Goal: Transaction & Acquisition: Obtain resource

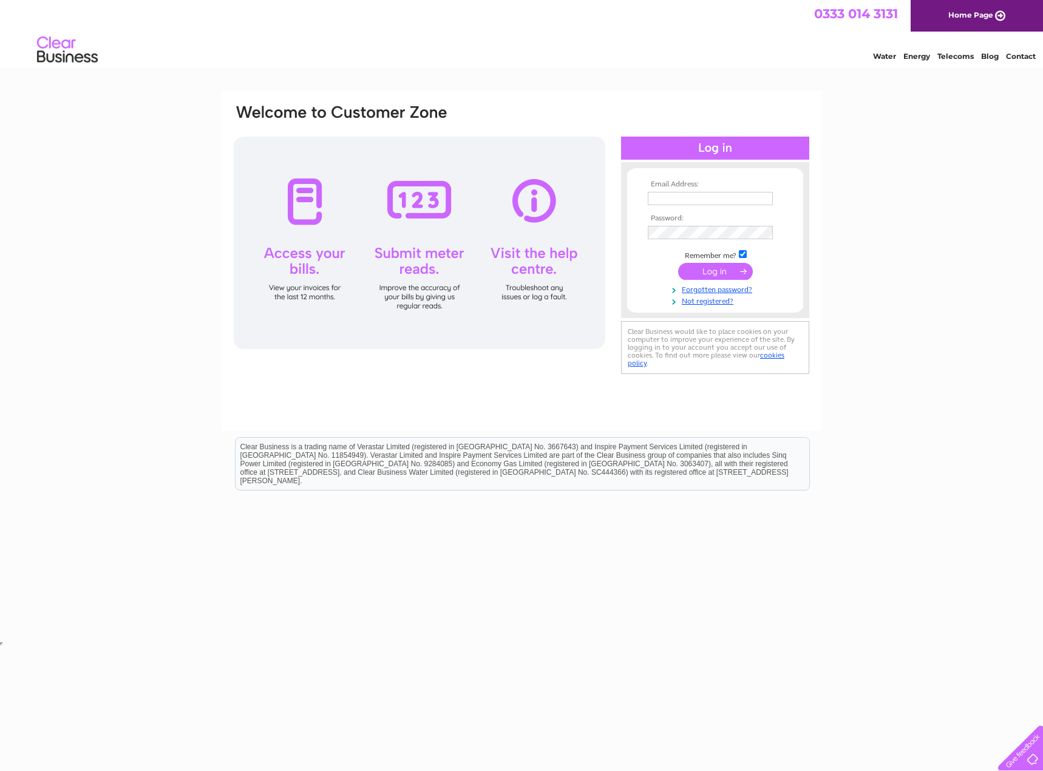
type input "[EMAIL_ADDRESS][DOMAIN_NAME]"
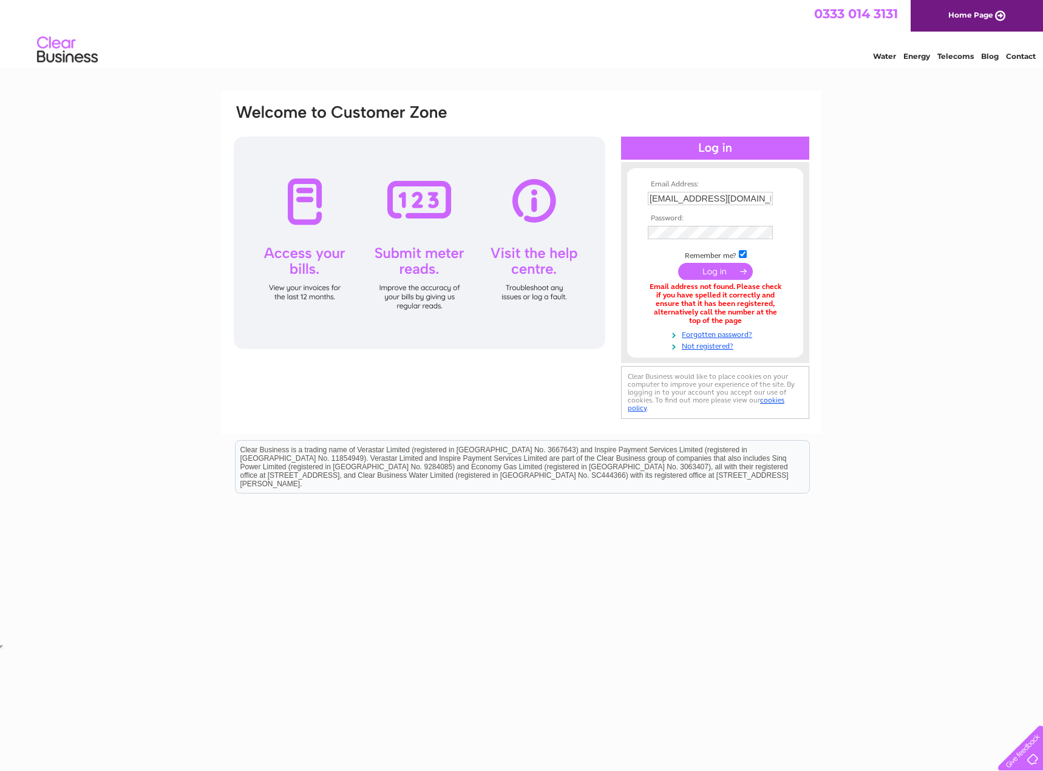
click at [929, 197] on div "Email Address: accounts@stanmoreholpitslity.co.uk Password:" at bounding box center [521, 366] width 1043 height 550
click at [722, 332] on link "Forgotten password?" at bounding box center [717, 334] width 138 height 12
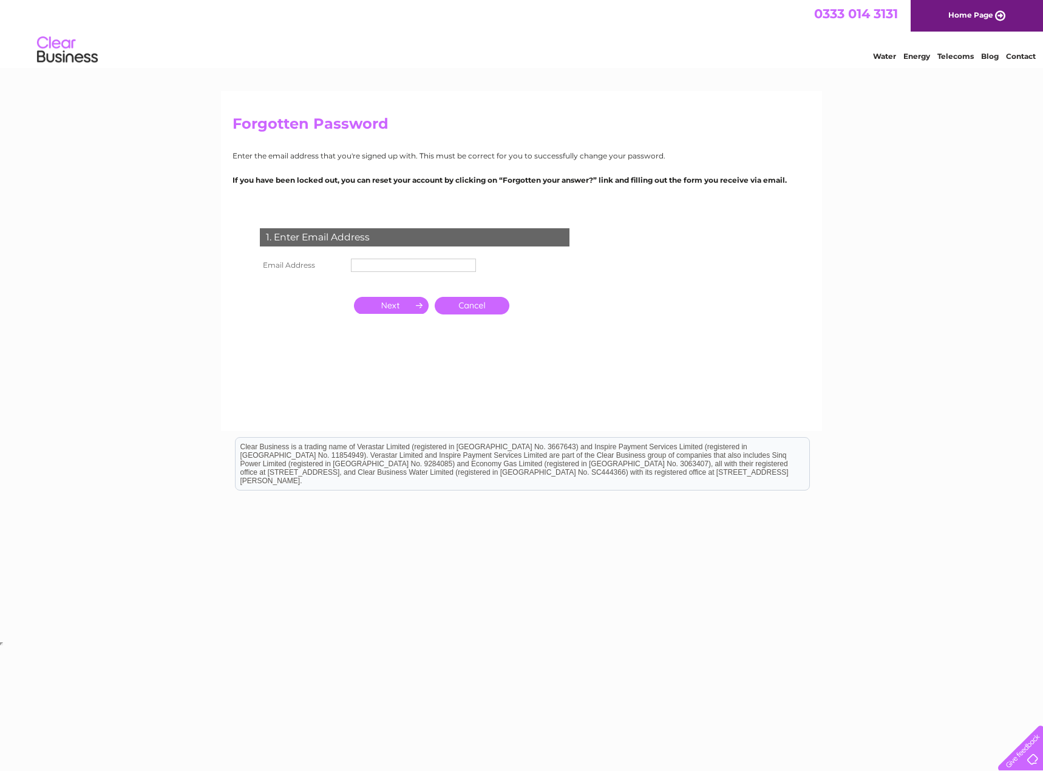
click at [414, 265] on input "text" at bounding box center [413, 265] width 125 height 13
paste input "accounts@stanmoreholpitslity.co.uk"
type input "accounts@stanmoreholpitslity.co.uk"
click at [391, 304] on input "button" at bounding box center [391, 306] width 75 height 17
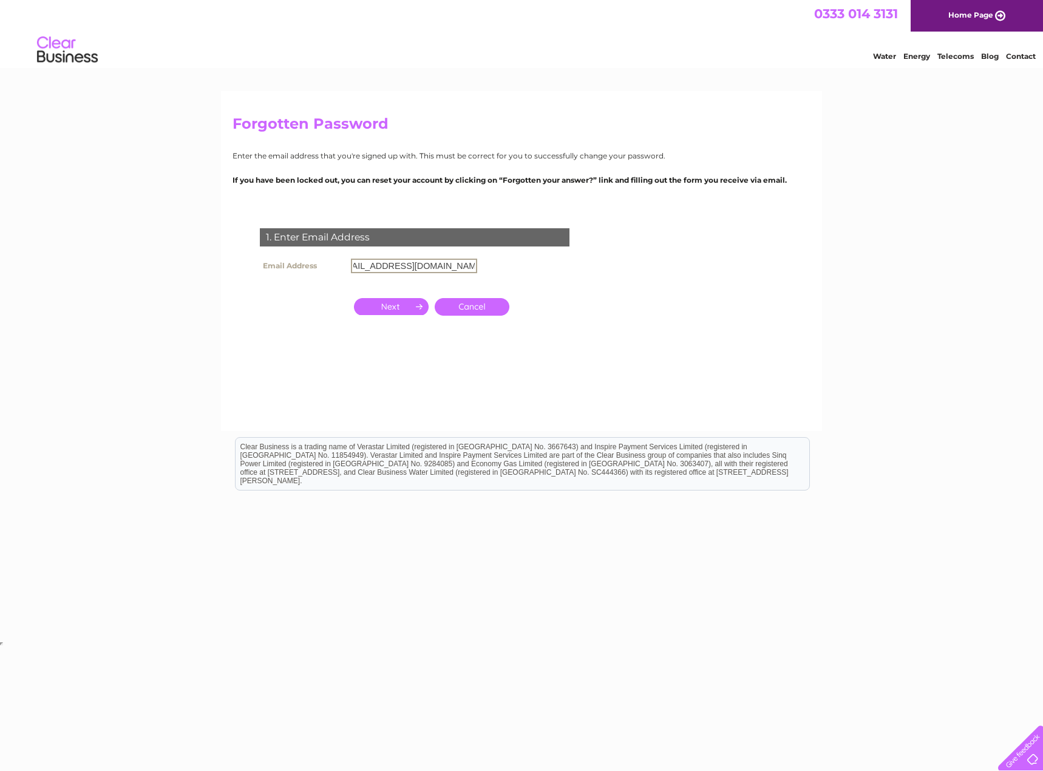
scroll to position [0, 0]
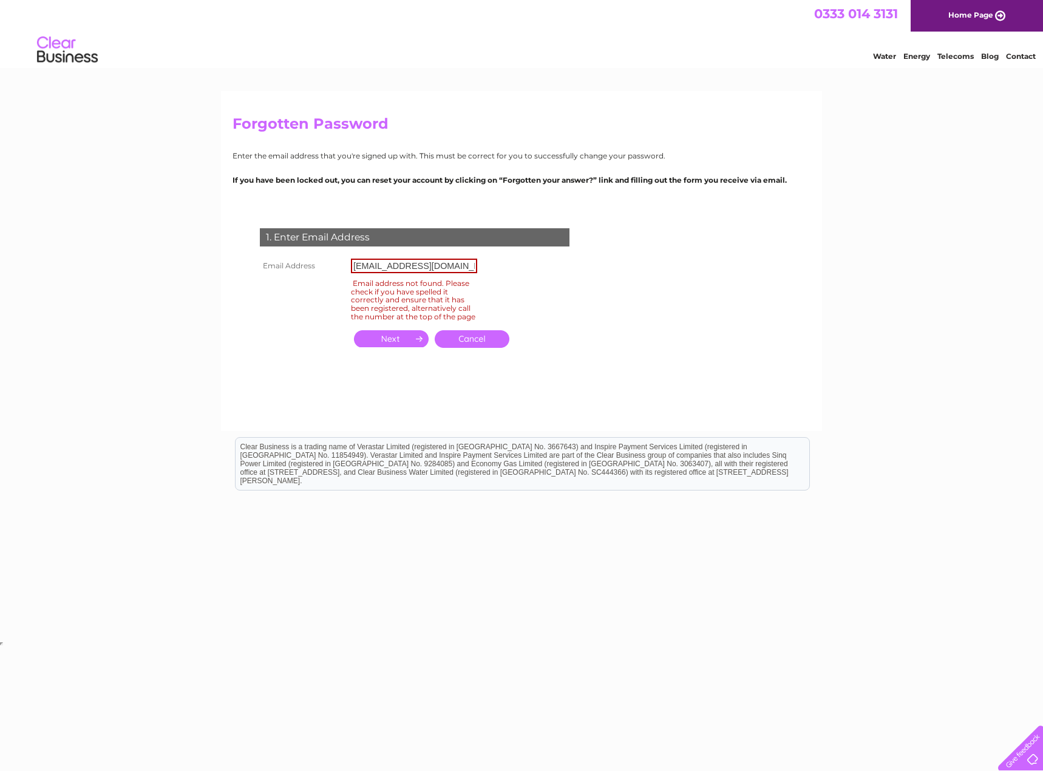
click at [614, 273] on form "1. Enter Email Address Email Address accounts@stanmoreholpitslity.co.uk Email a…" at bounding box center [521, 301] width 578 height 194
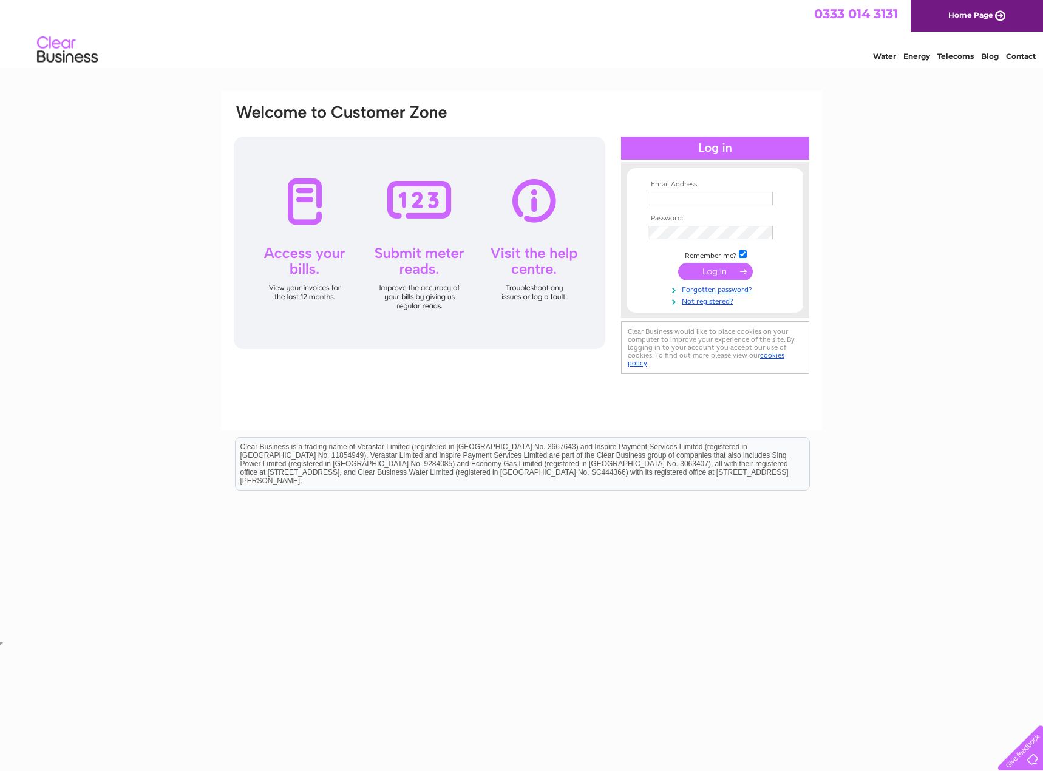
type input "[EMAIL_ADDRESS][DOMAIN_NAME]"
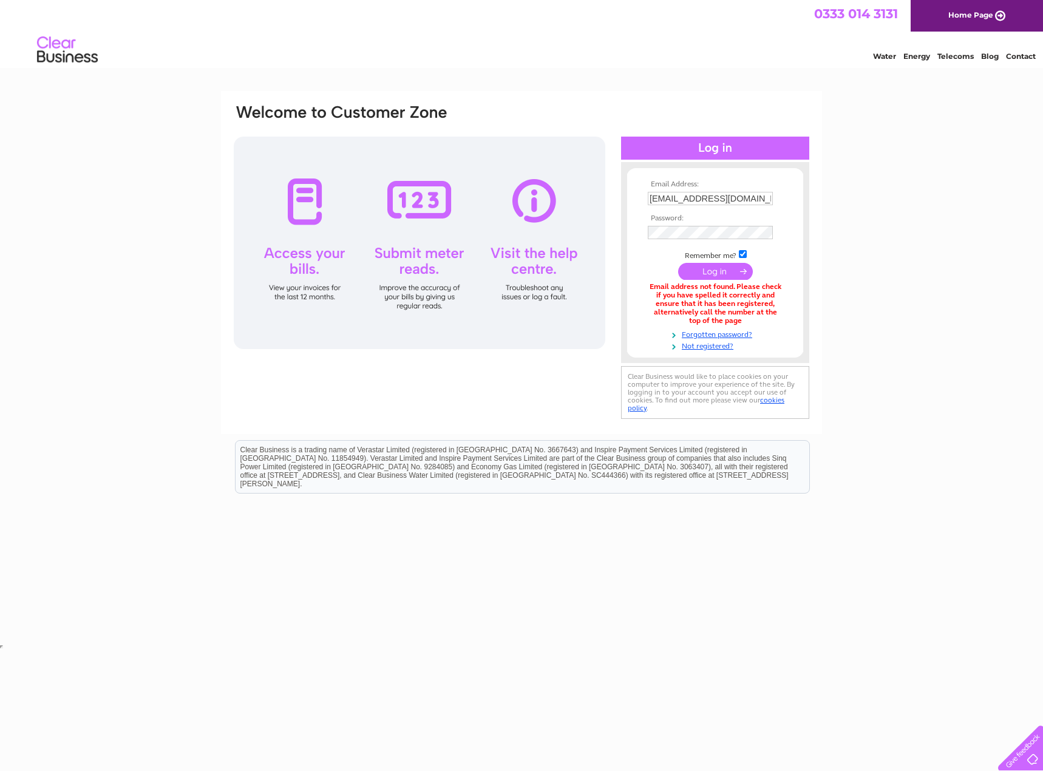
click at [912, 261] on div "Email Address: accounts@stanmoreholpitslity.co.uk Password:" at bounding box center [521, 366] width 1043 height 550
click at [720, 271] on input "submit" at bounding box center [715, 272] width 75 height 17
click at [902, 209] on div "Email Address: [EMAIL_ADDRESS][DOMAIN_NAME] Password:" at bounding box center [521, 366] width 1043 height 550
click at [927, 203] on div "Email Address: [EMAIL_ADDRESS][DOMAIN_NAME] Password:" at bounding box center [521, 366] width 1043 height 550
click at [910, 237] on div "Email Address: [EMAIL_ADDRESS][DOMAIN_NAME] Password:" at bounding box center [521, 366] width 1043 height 550
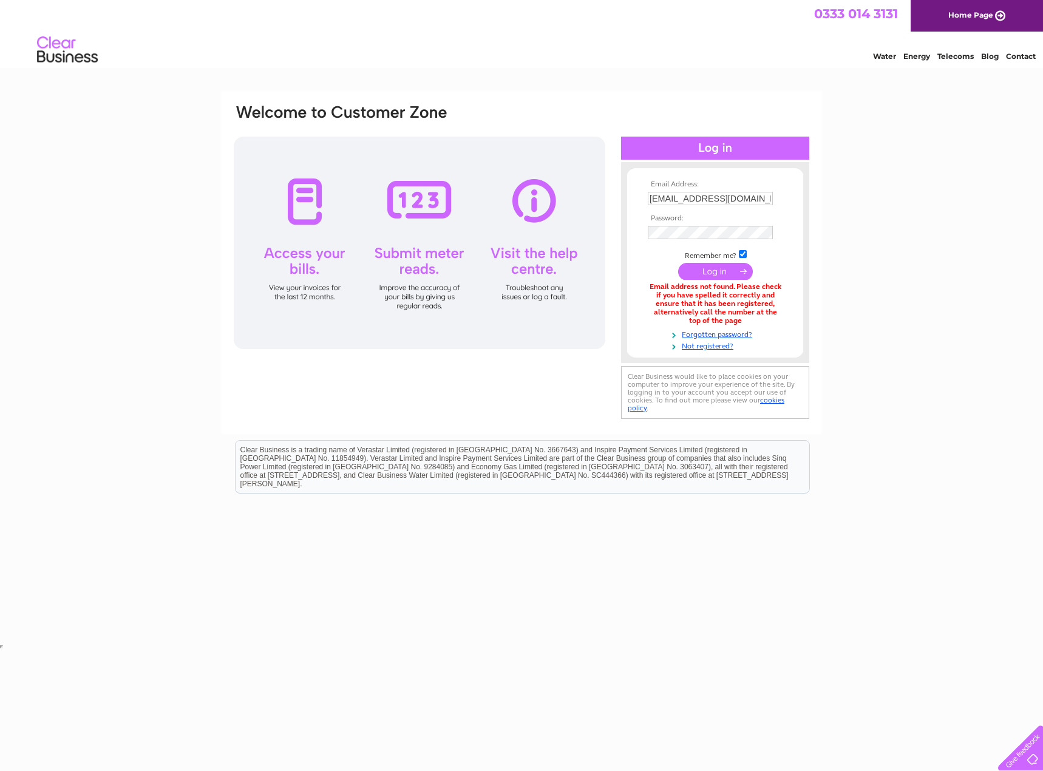
click at [725, 199] on input "accounts@stanmoreholpitslity.co.uk" at bounding box center [710, 198] width 125 height 13
paste input "spita"
type input "accounts@stanmorehospitality.co.uk"
click at [834, 217] on div "Email Address: accounts@stanmorehospitality.co.uk Password:" at bounding box center [521, 366] width 1043 height 550
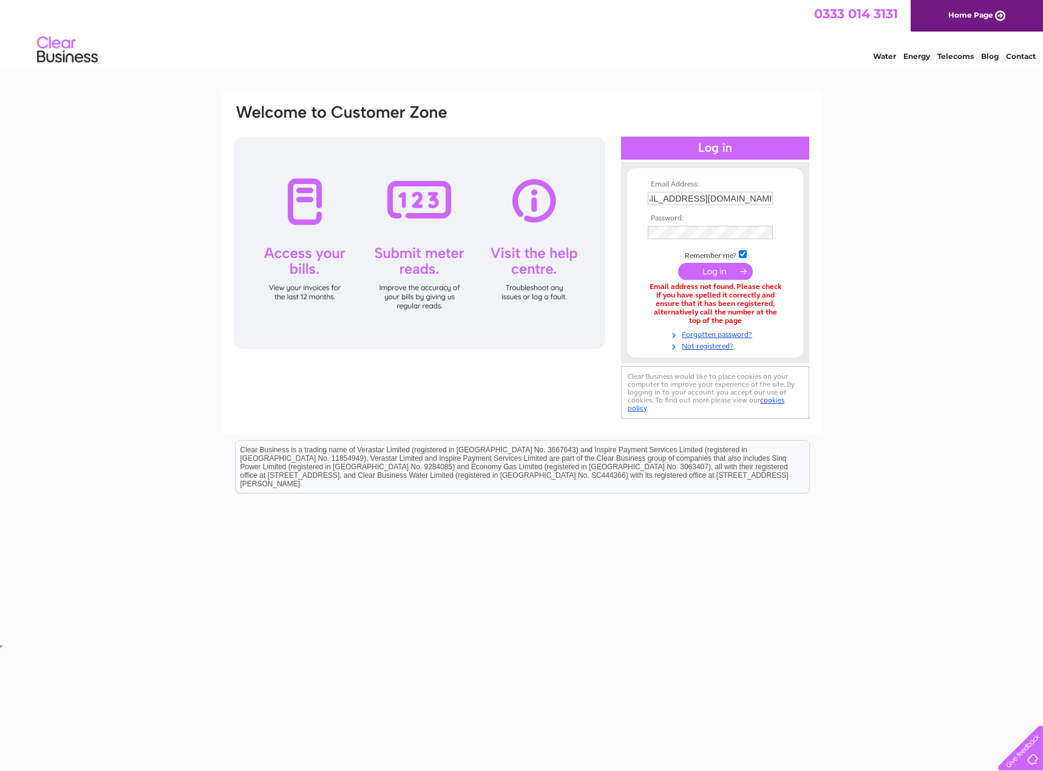
scroll to position [0, 0]
click at [896, 217] on div "Email Address: accounts@stanmorehospitality.co.uk Password:" at bounding box center [521, 366] width 1043 height 550
click at [697, 269] on input "submit" at bounding box center [715, 271] width 75 height 17
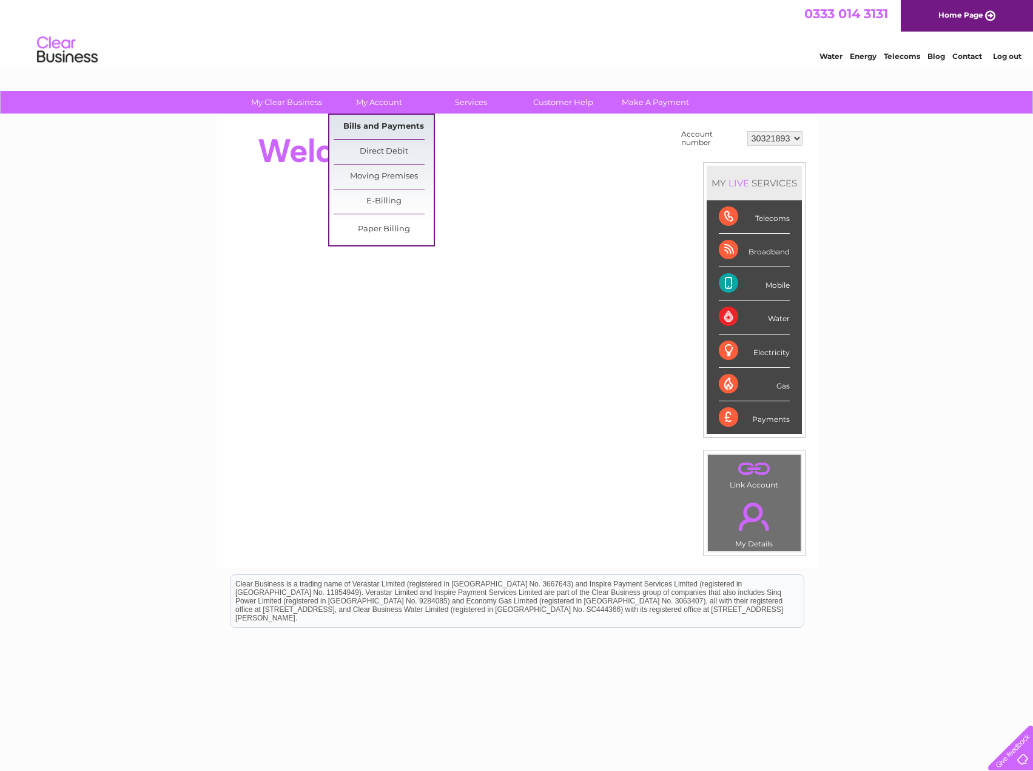
click at [374, 126] on link "Bills and Payments" at bounding box center [384, 127] width 100 height 24
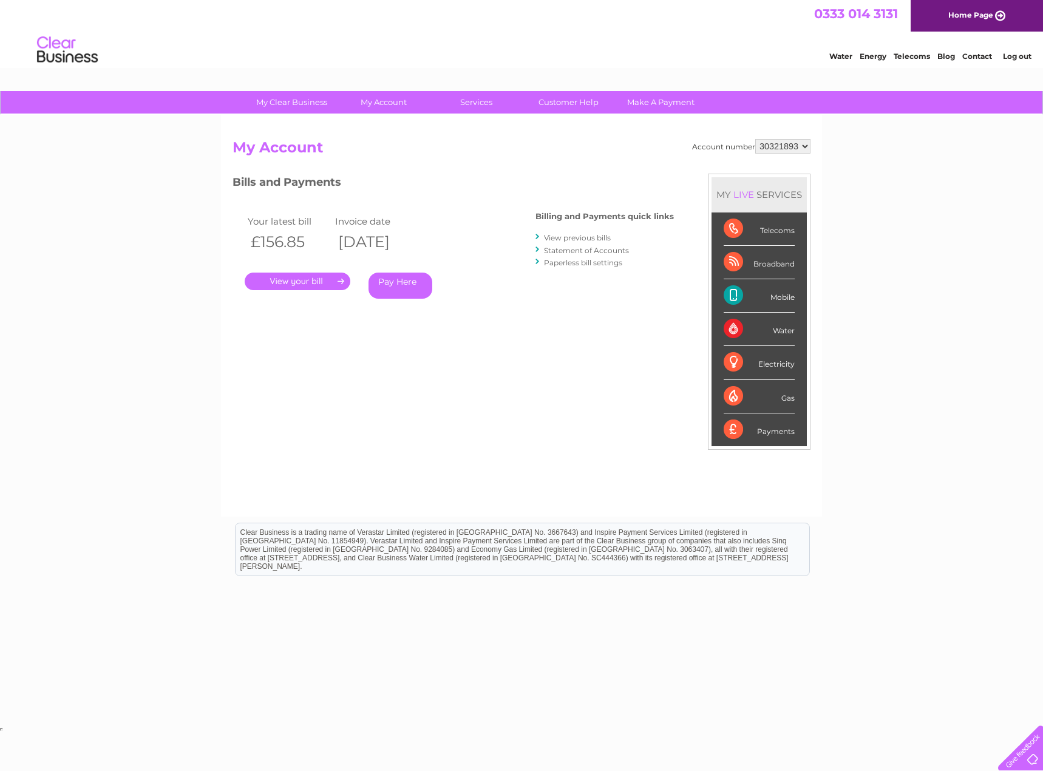
click at [553, 239] on link "View previous bills" at bounding box center [577, 237] width 67 height 9
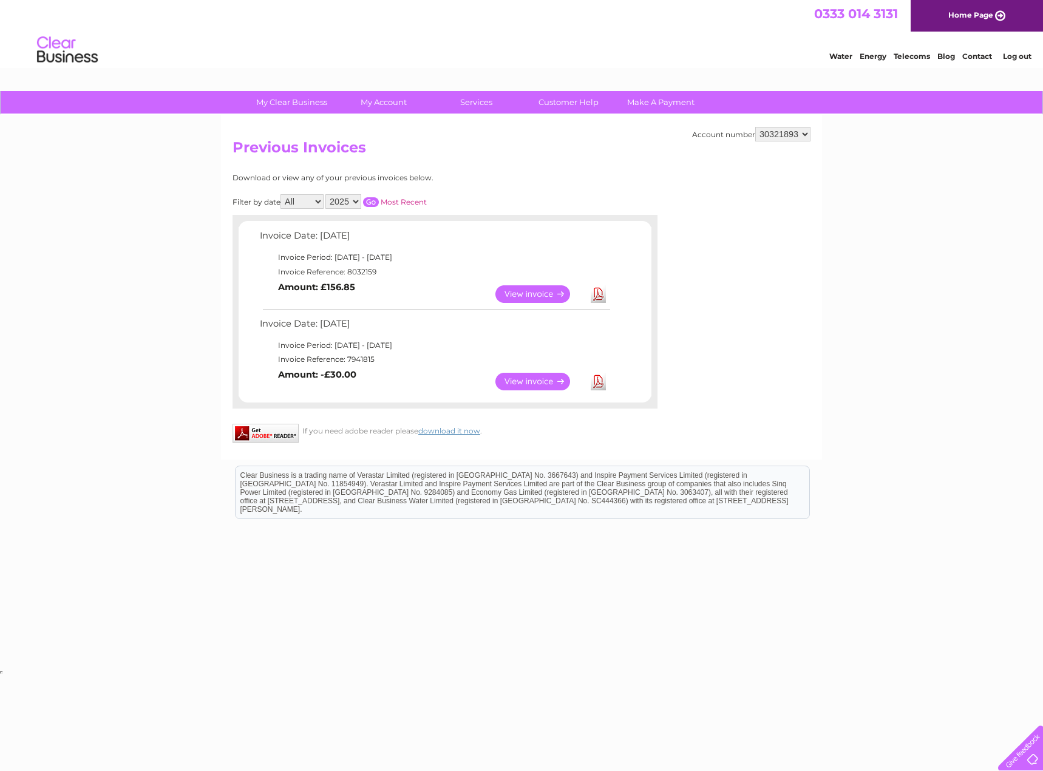
click at [600, 381] on link "Download" at bounding box center [597, 382] width 15 height 18
click at [1010, 54] on link "Log out" at bounding box center [1017, 56] width 29 height 9
